Goal: Task Accomplishment & Management: Use online tool/utility

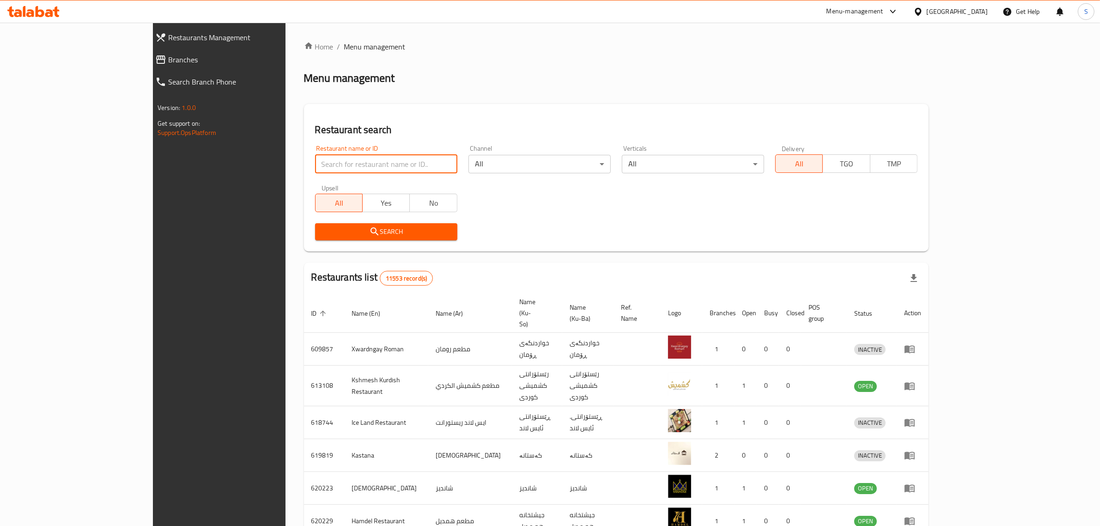
click at [315, 168] on input "search" at bounding box center [386, 164] width 142 height 18
type input "’"
type input "مندي اليمن"
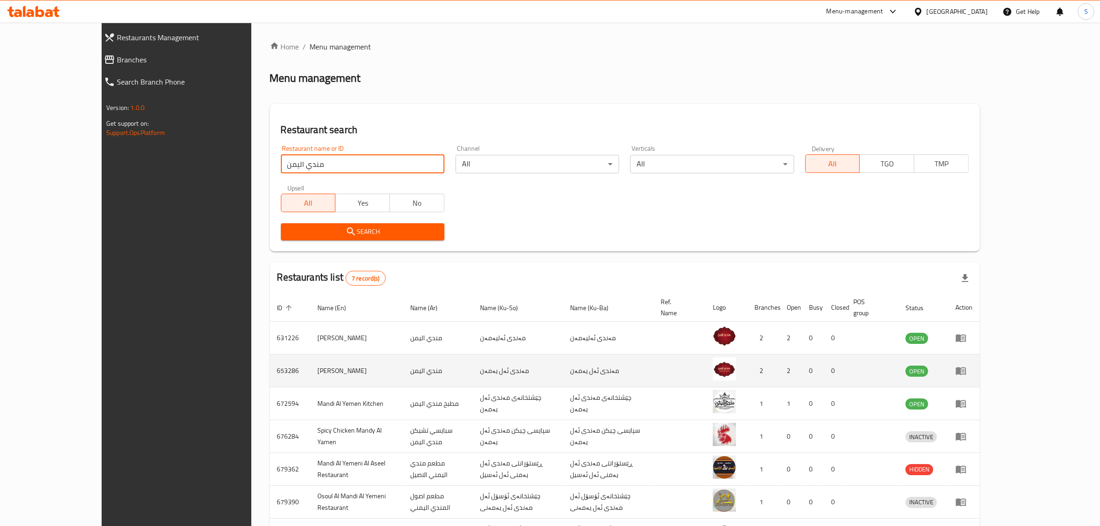
click at [980, 366] on td "enhanced table" at bounding box center [964, 370] width 32 height 33
click at [967, 365] on icon "enhanced table" at bounding box center [960, 370] width 11 height 11
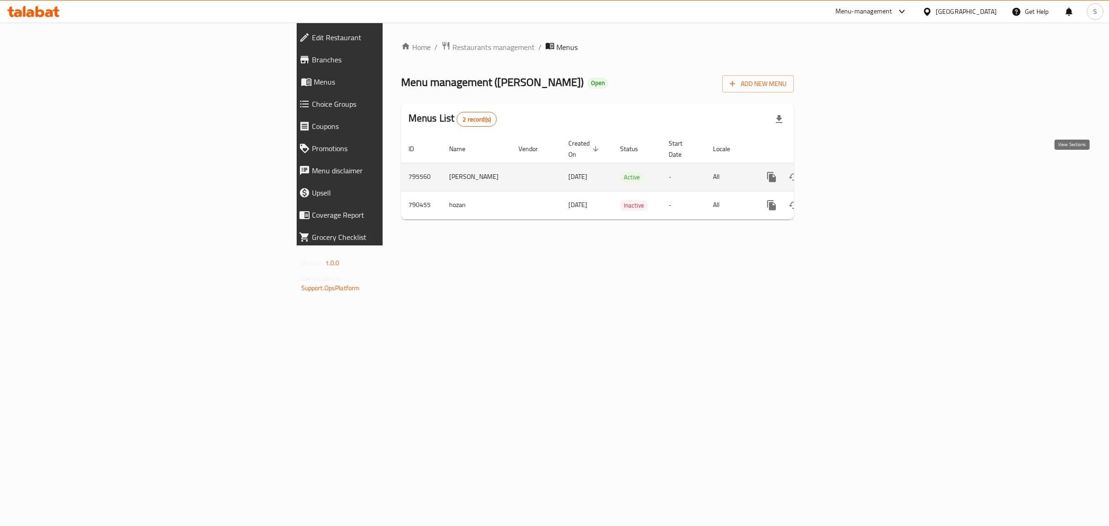
click at [844, 171] on icon "enhanced table" at bounding box center [838, 176] width 11 height 11
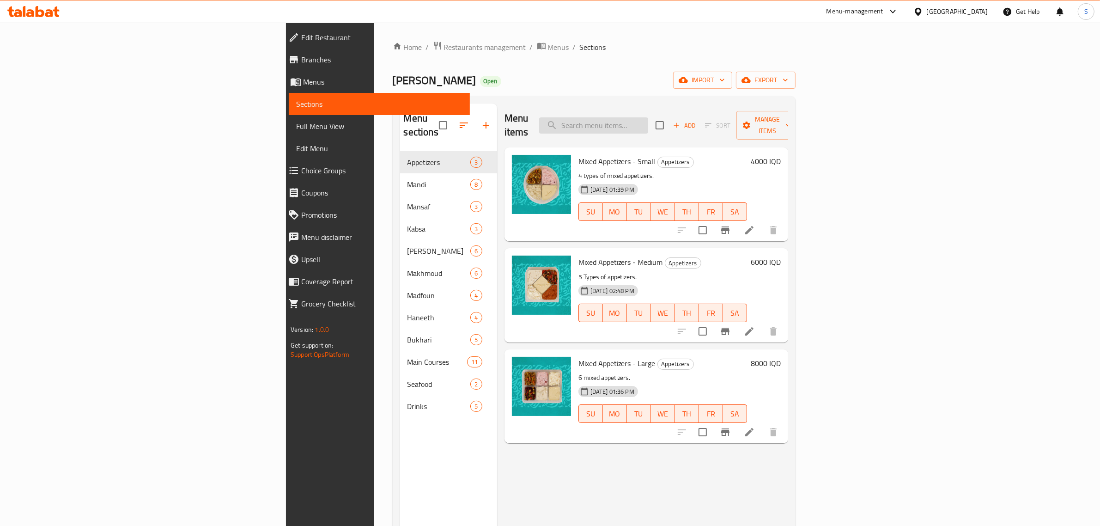
click at [648, 118] on input "search" at bounding box center [593, 125] width 109 height 16
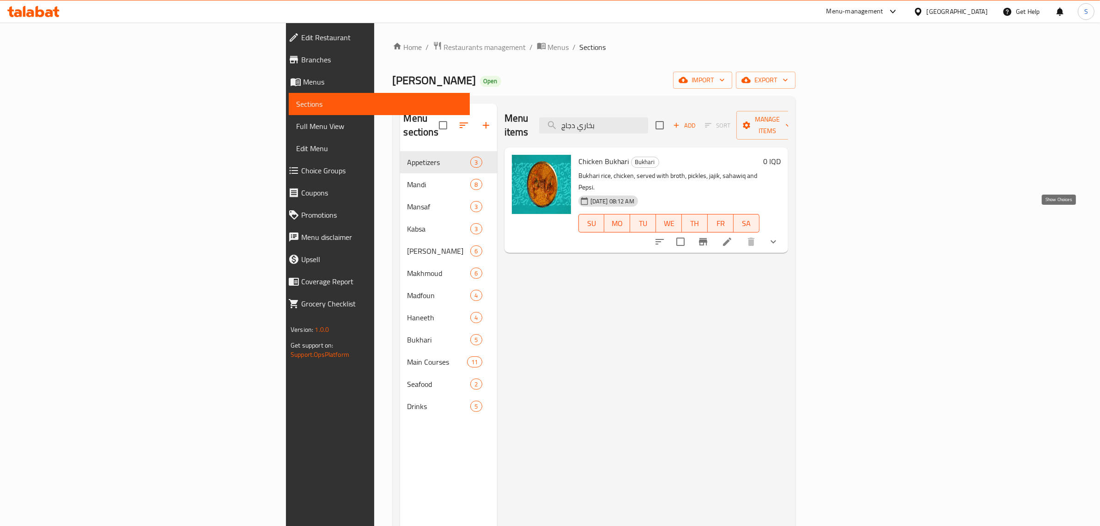
type input "بخاري دجاج"
click at [779, 236] on icon "show more" at bounding box center [773, 241] width 11 height 11
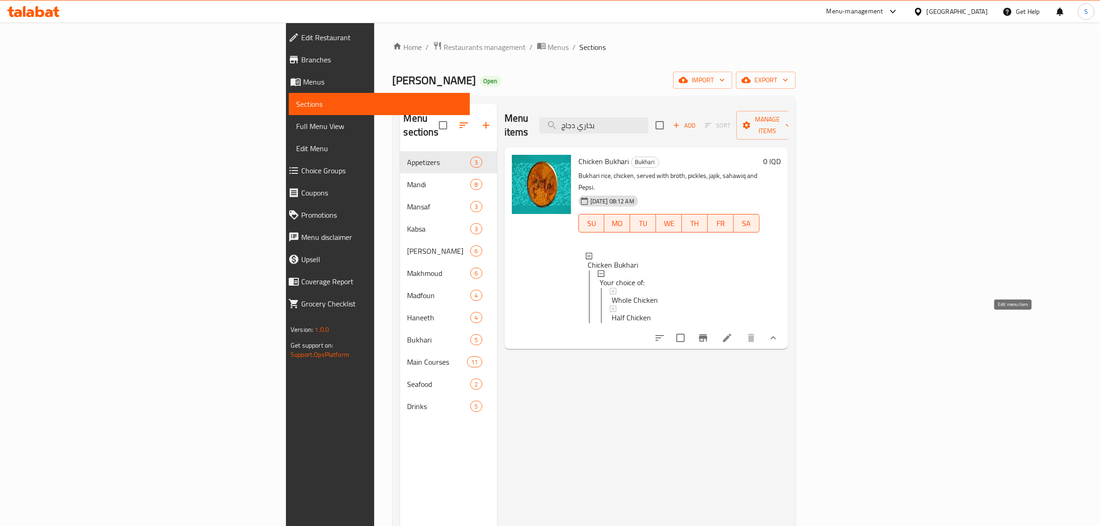
click at [733, 332] on icon at bounding box center [727, 337] width 11 height 11
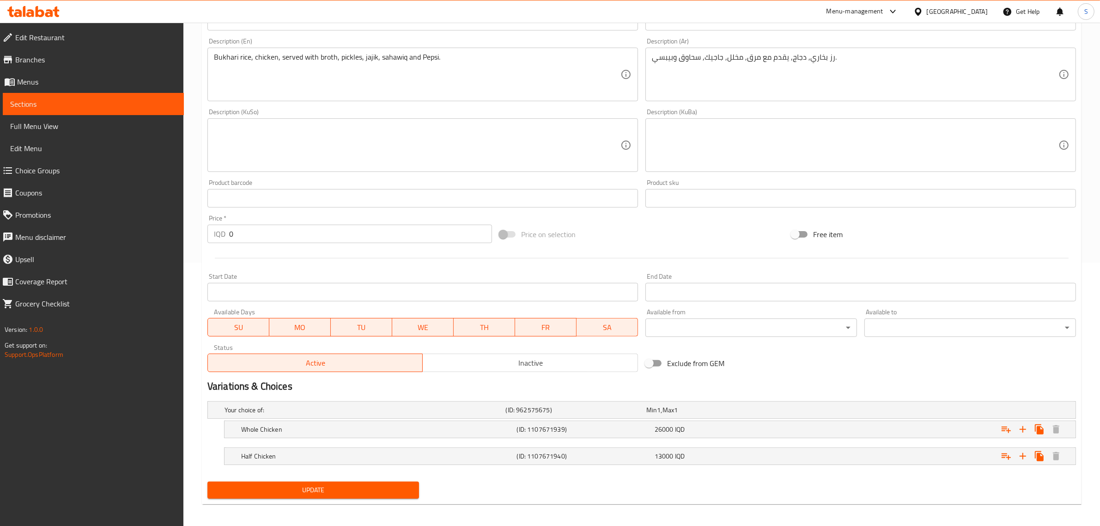
scroll to position [267, 0]
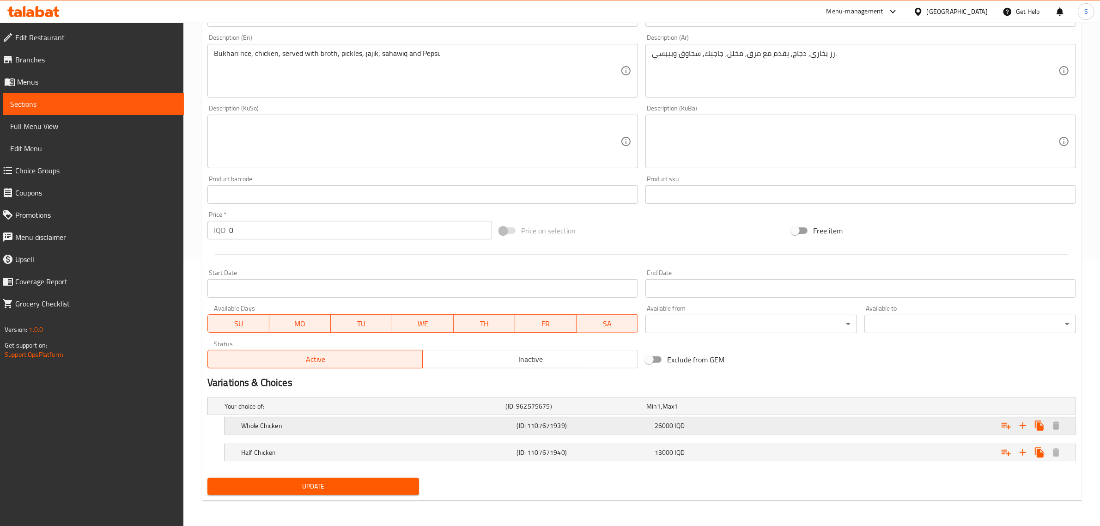
click at [387, 430] on h5 "Whole Chicken" at bounding box center [377, 425] width 272 height 9
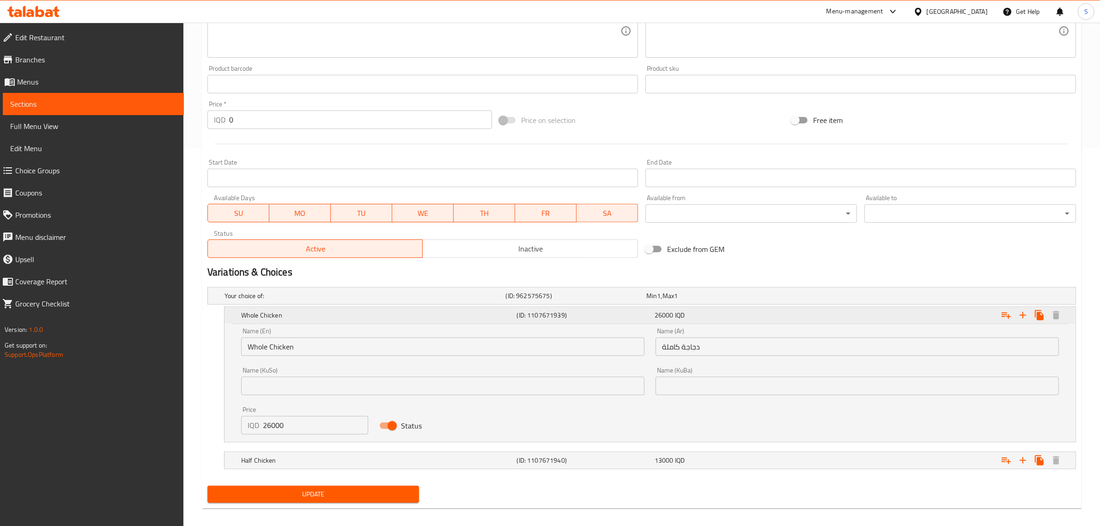
scroll to position [383, 0]
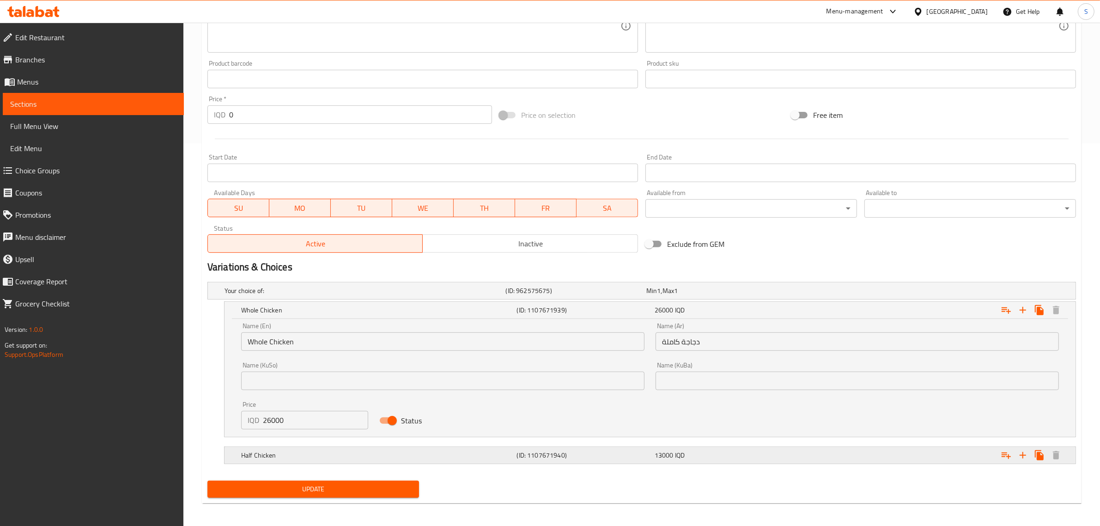
click at [310, 451] on h5 "Half Chicken" at bounding box center [377, 454] width 272 height 9
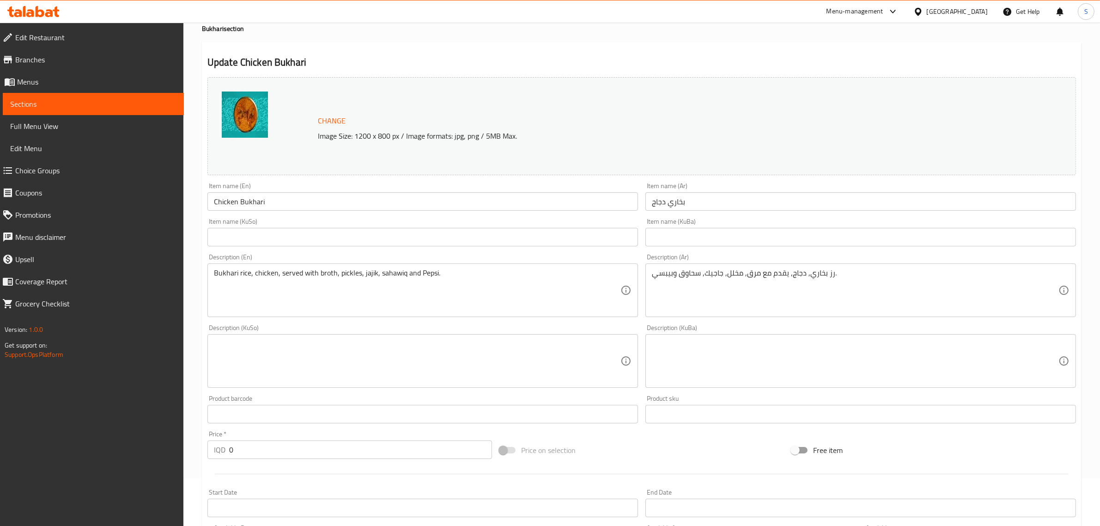
scroll to position [0, 0]
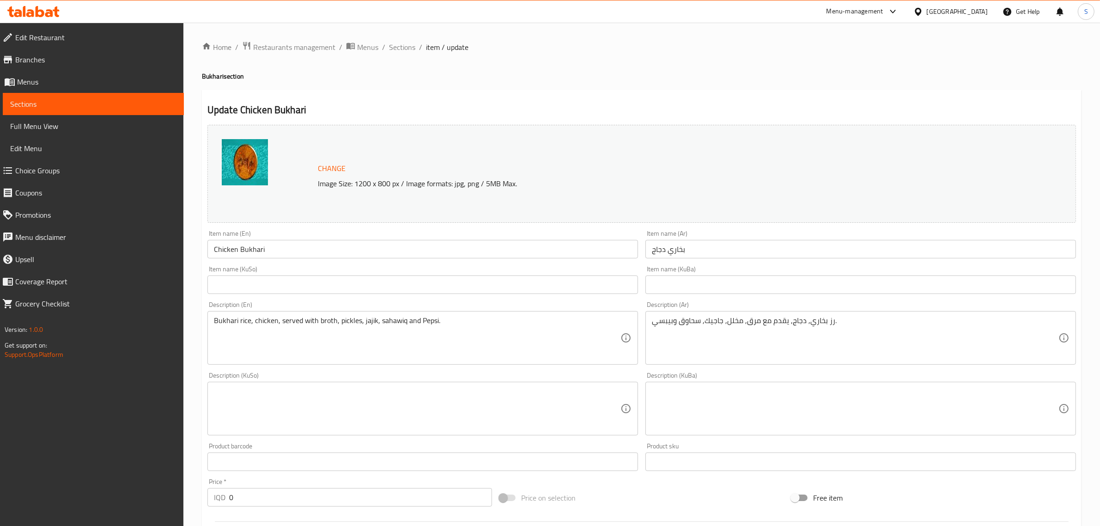
click at [883, 12] on div "Menu-management" at bounding box center [855, 11] width 57 height 11
click at [841, 65] on div "Agent Campaigns Center" at bounding box center [854, 62] width 70 height 10
